Goal: Information Seeking & Learning: Learn about a topic

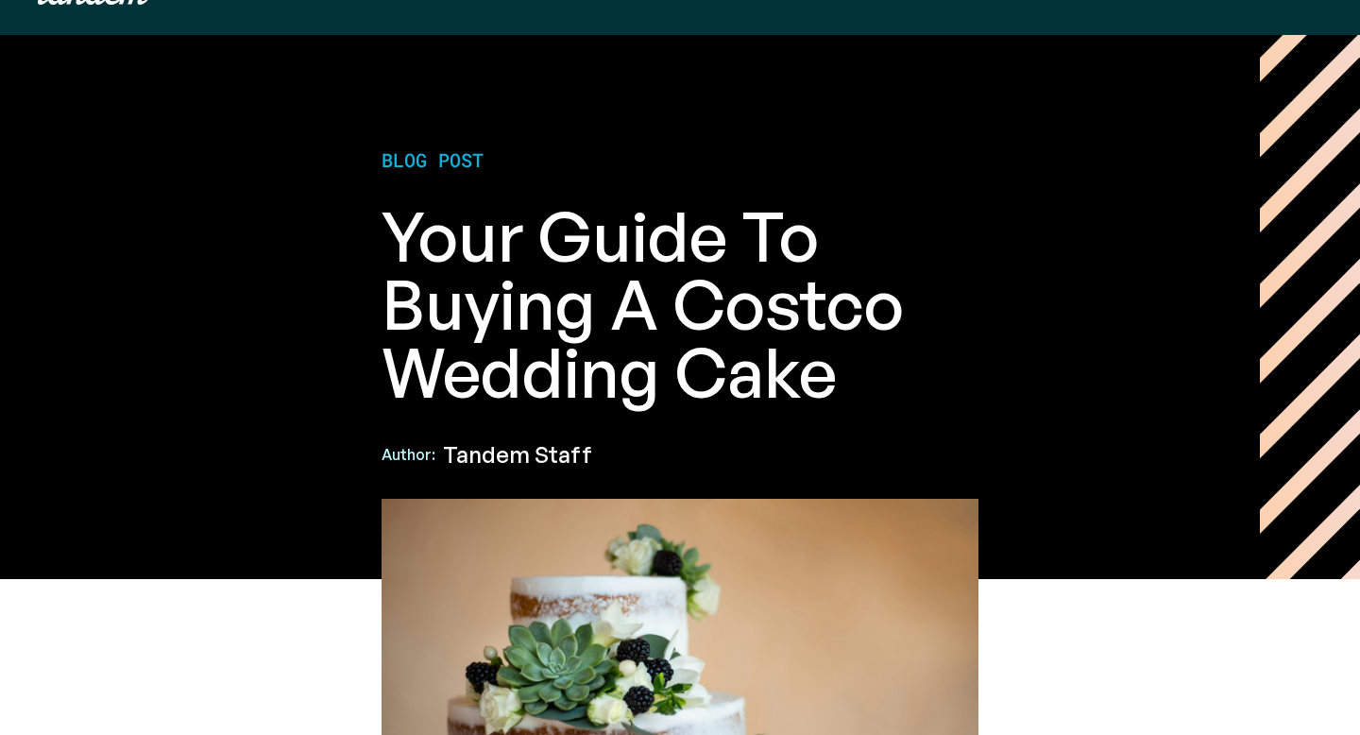
scroll to position [199, 0]
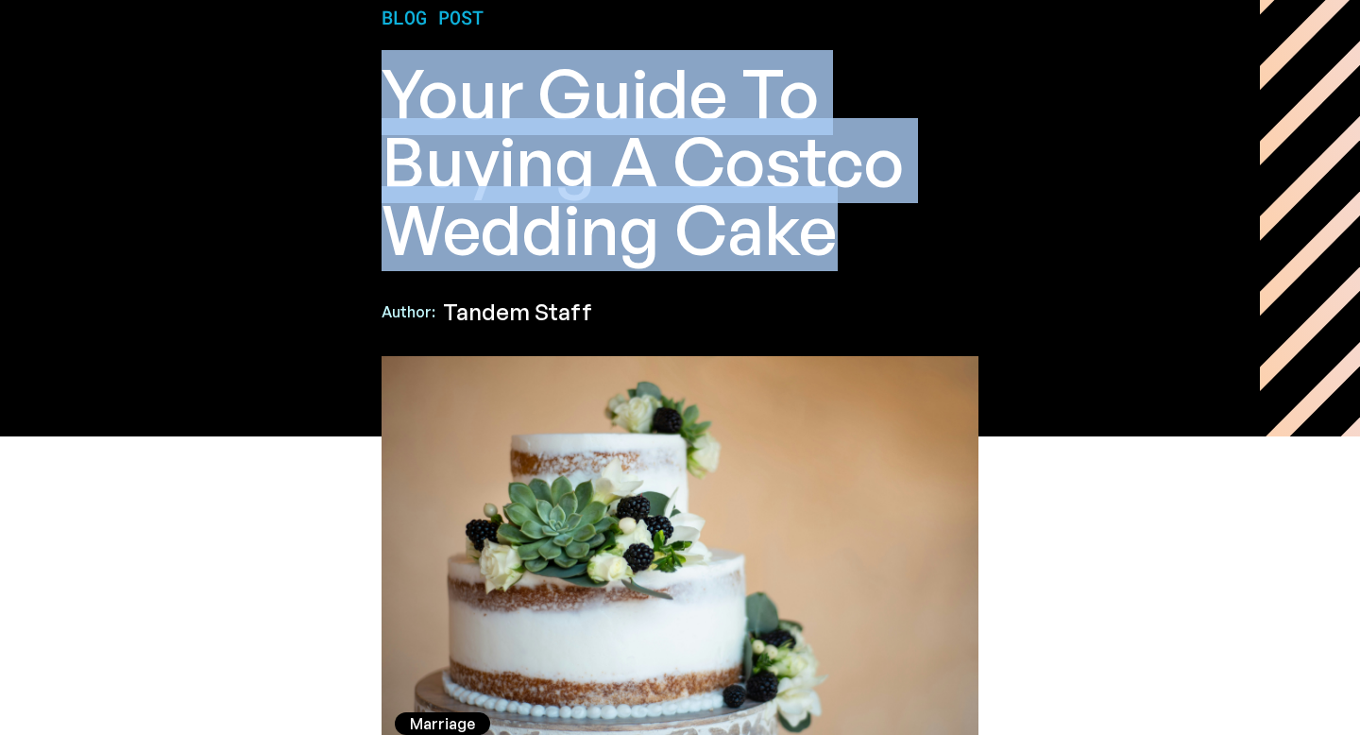
drag, startPoint x: 385, startPoint y: 94, endPoint x: 842, endPoint y: 234, distance: 477.9
click at [842, 234] on h1 "Your Guide to Buying a Costco Wedding Cake" at bounding box center [679, 161] width 597 height 204
copy h1 "Your Guide to Buying a Costco Wedding Cake"
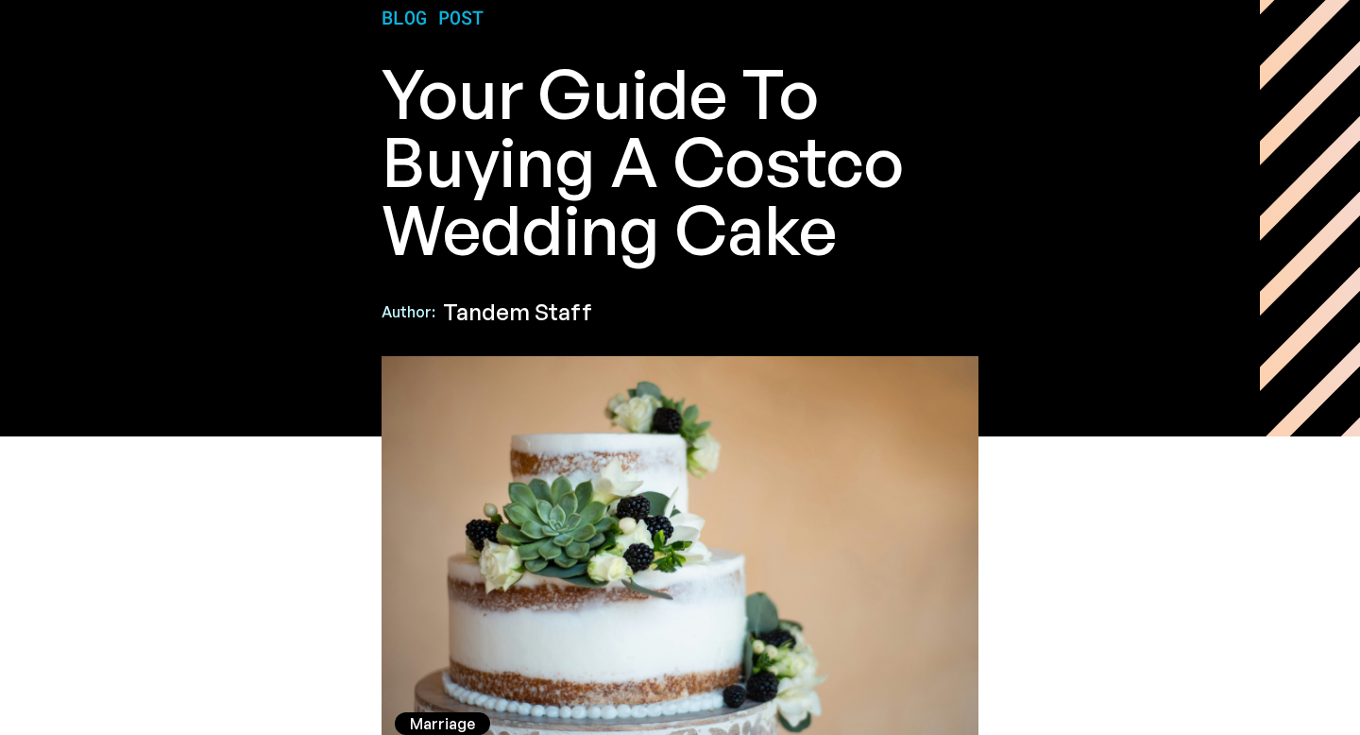
click at [1000, 264] on div "Blog post Your Guide to Buying a Costco Wedding Cake Author: Tandem Staff" at bounding box center [680, 164] width 672 height 317
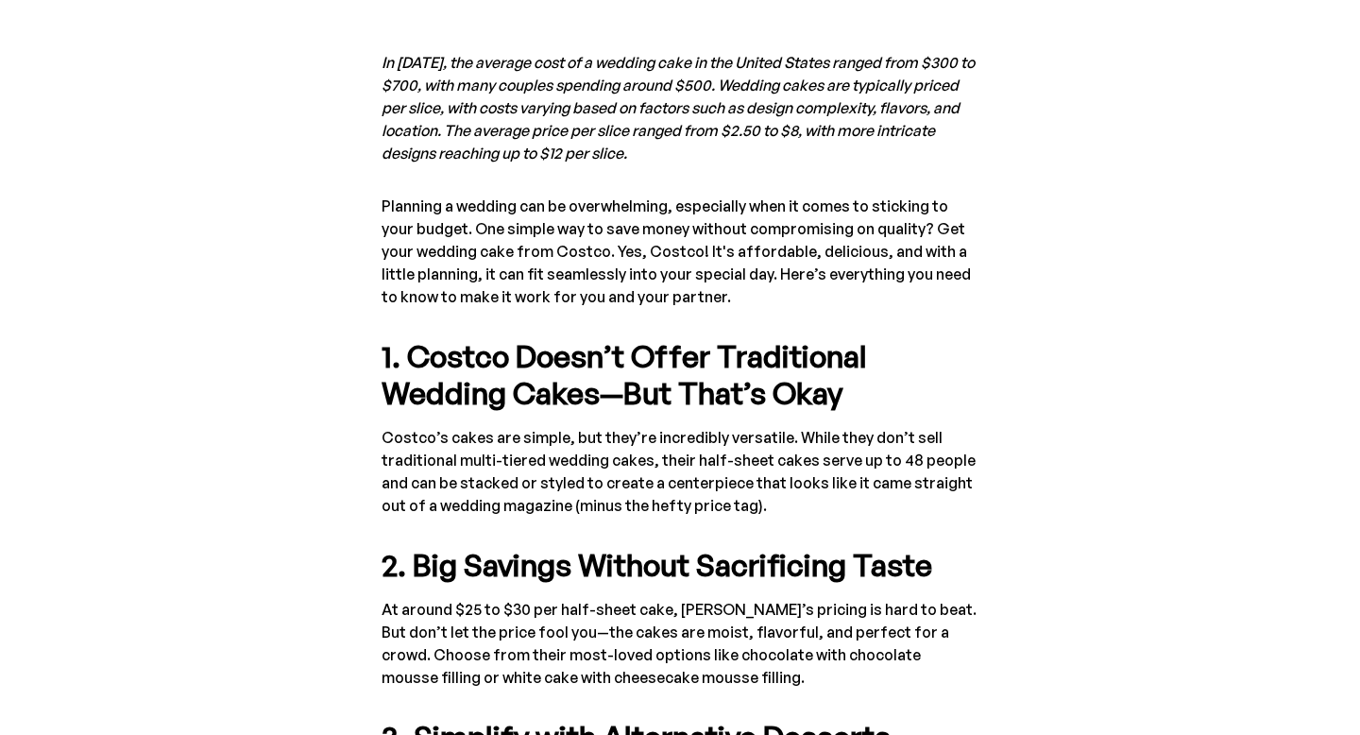
scroll to position [978, 0]
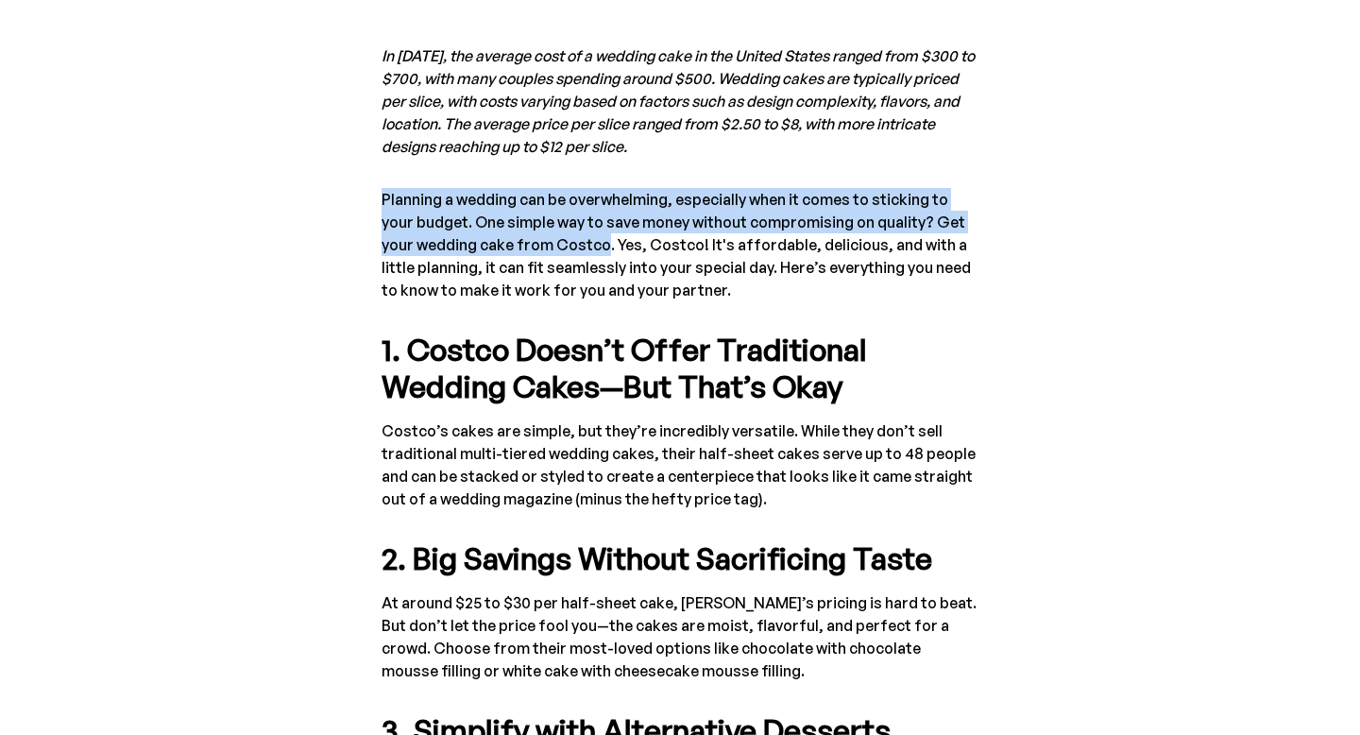
drag, startPoint x: 381, startPoint y: 194, endPoint x: 569, endPoint y: 240, distance: 194.4
copy p "Planning a wedding can be overwhelming, especially when it comes to sticking to…"
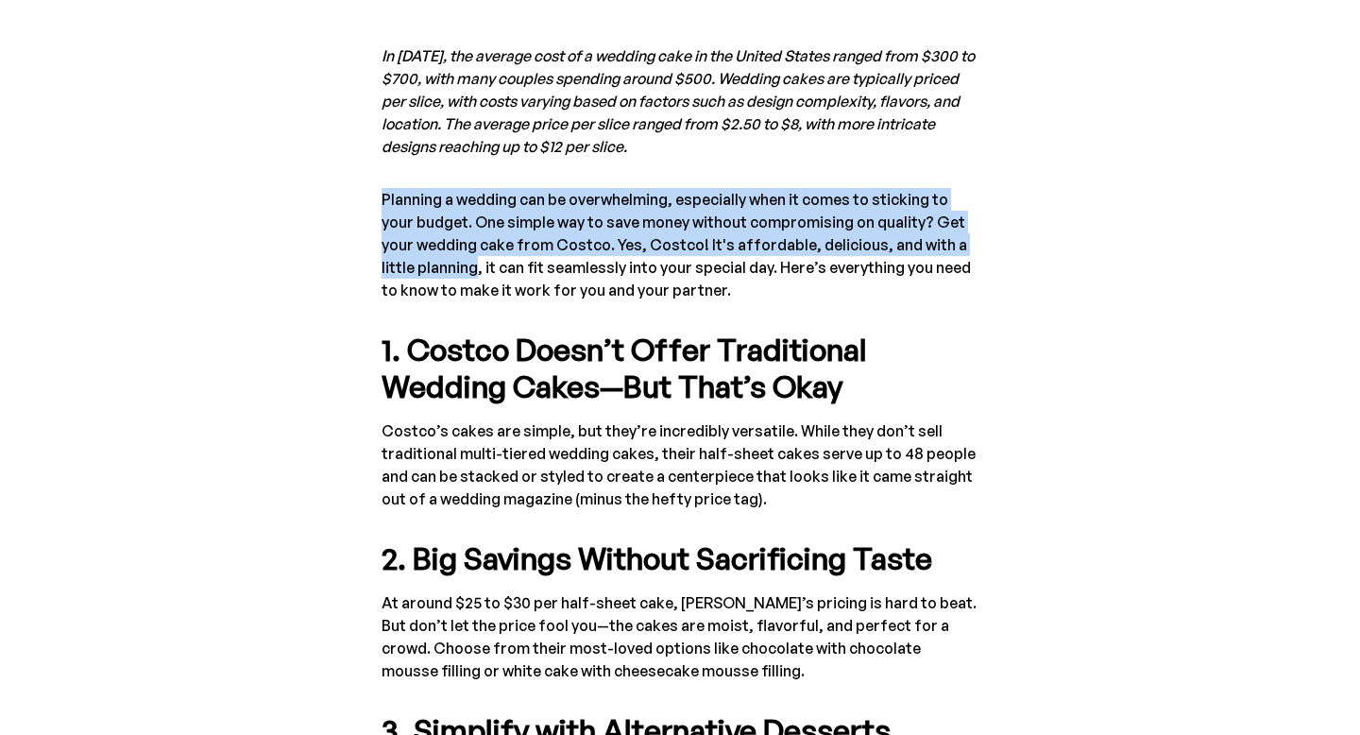
drag, startPoint x: 380, startPoint y: 197, endPoint x: 437, endPoint y: 266, distance: 89.8
copy p "Planning a wedding can be overwhelming, especially when it comes to sticking to…"
